Goal: Navigation & Orientation: Understand site structure

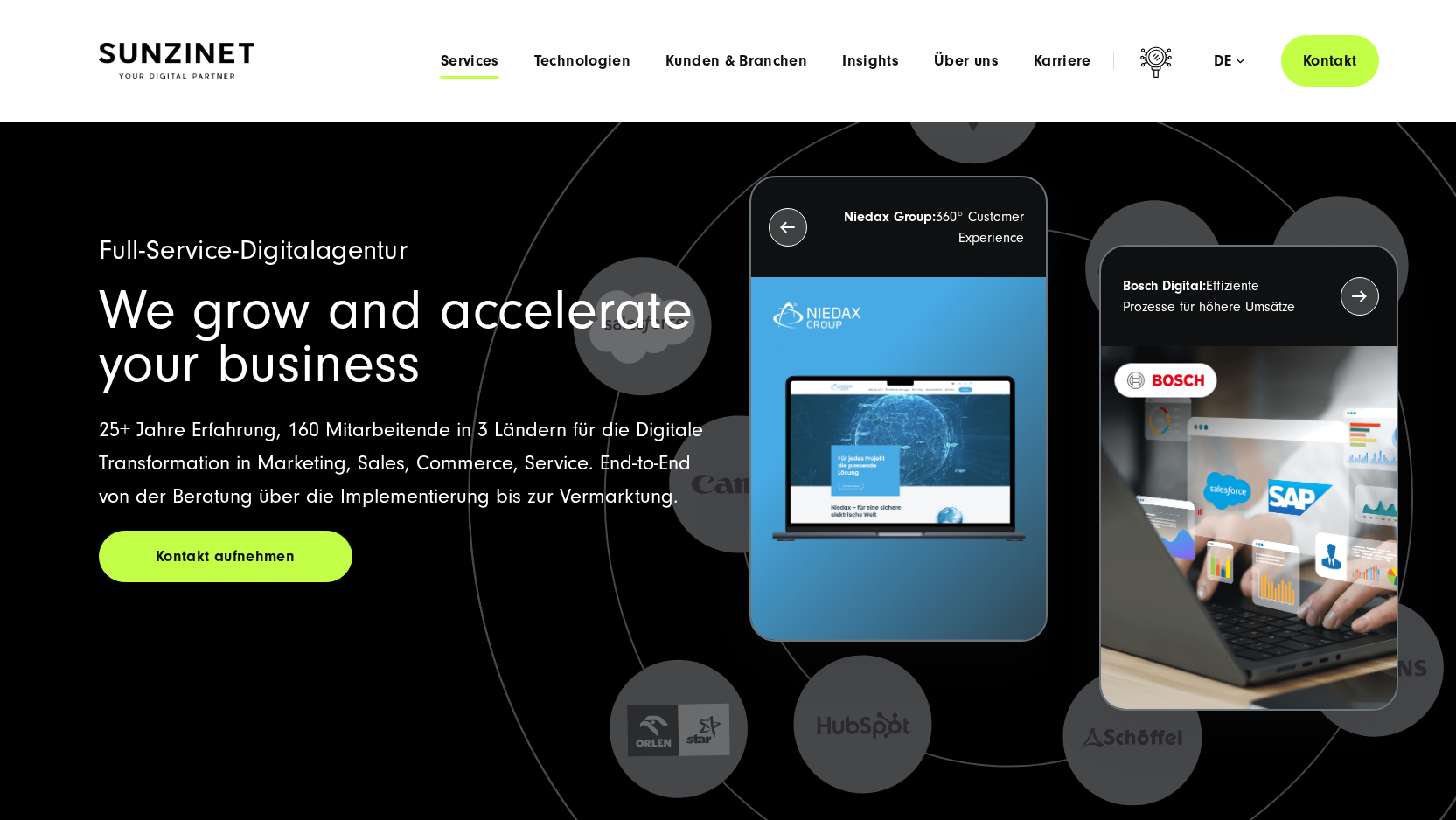
click at [469, 53] on span "Services" at bounding box center [469, 61] width 58 height 18
